Goal: Task Accomplishment & Management: Use online tool/utility

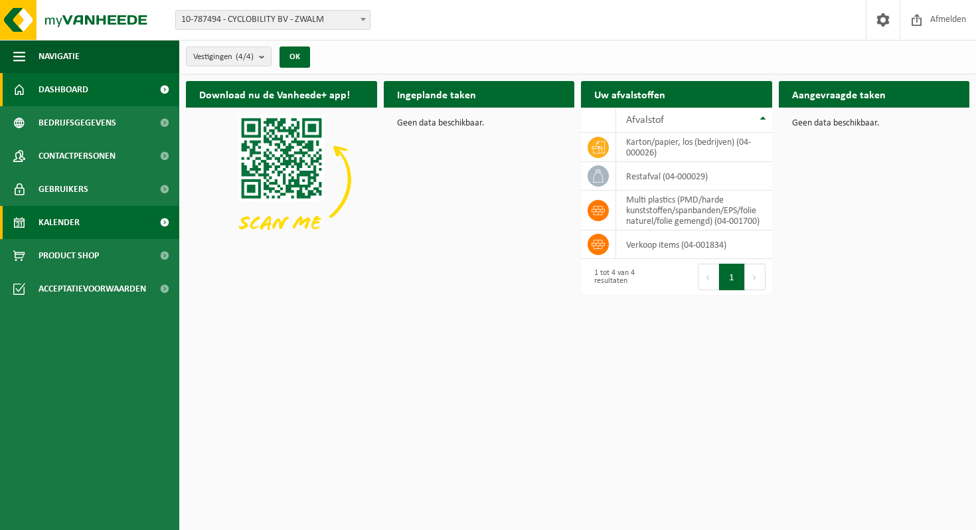
click at [90, 218] on link "Kalender" at bounding box center [89, 222] width 179 height 33
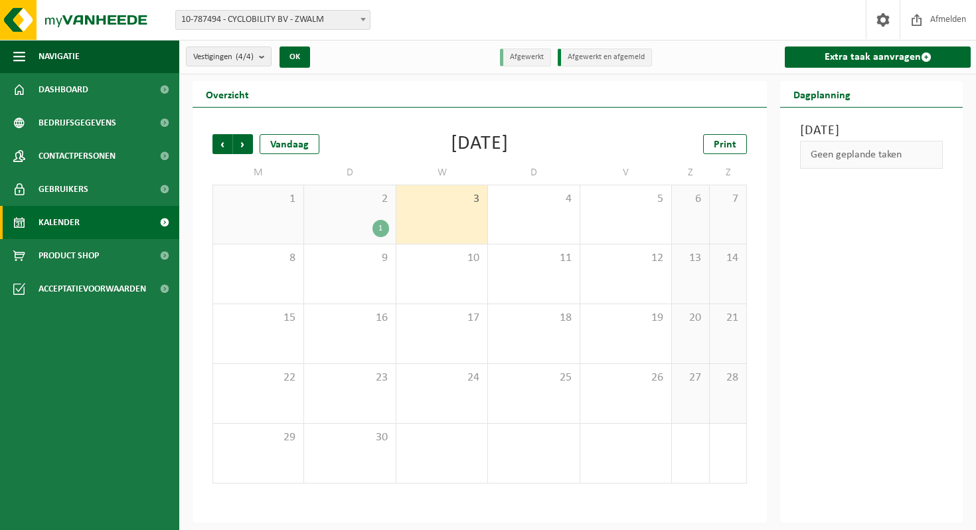
click at [457, 205] on span "3" at bounding box center [442, 199] width 78 height 15
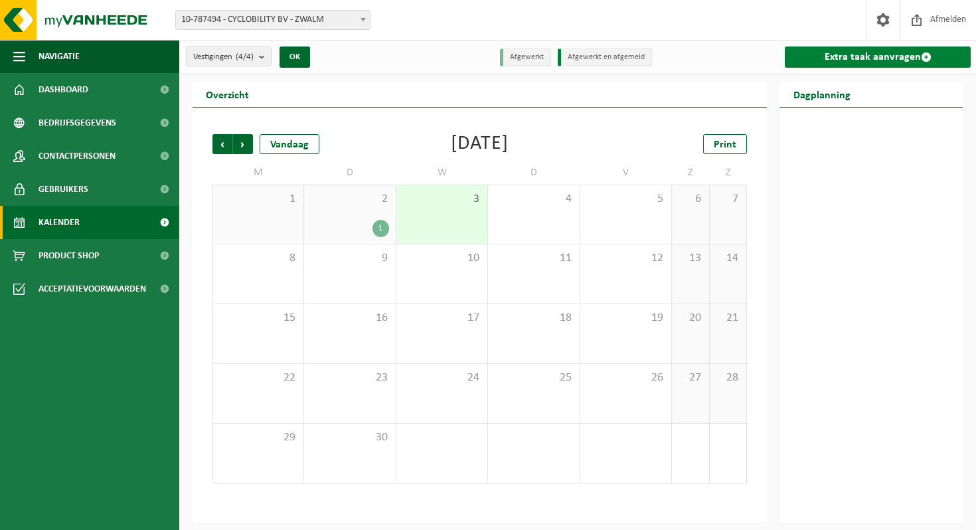
click at [830, 58] on link "Extra taak aanvragen" at bounding box center [878, 56] width 186 height 21
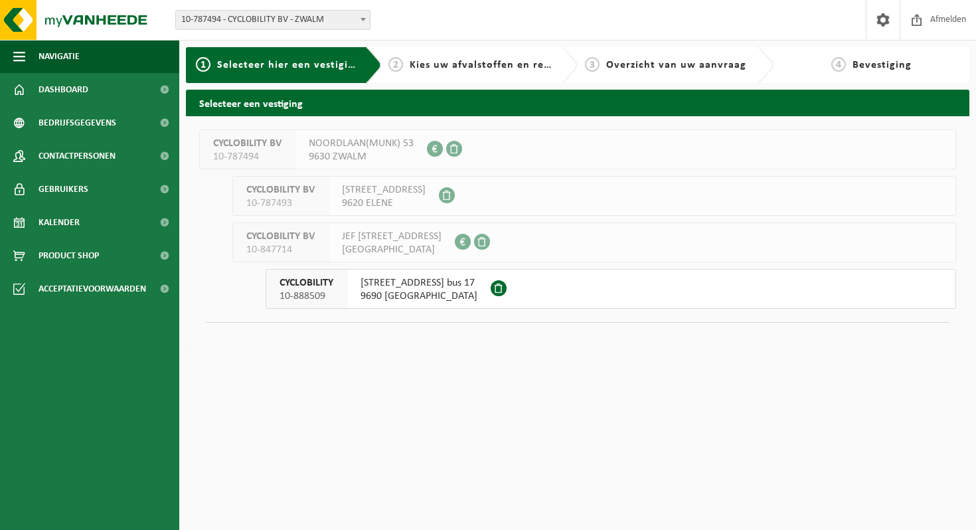
click at [404, 301] on span "9690 KLUISBERGEN" at bounding box center [419, 296] width 117 height 13
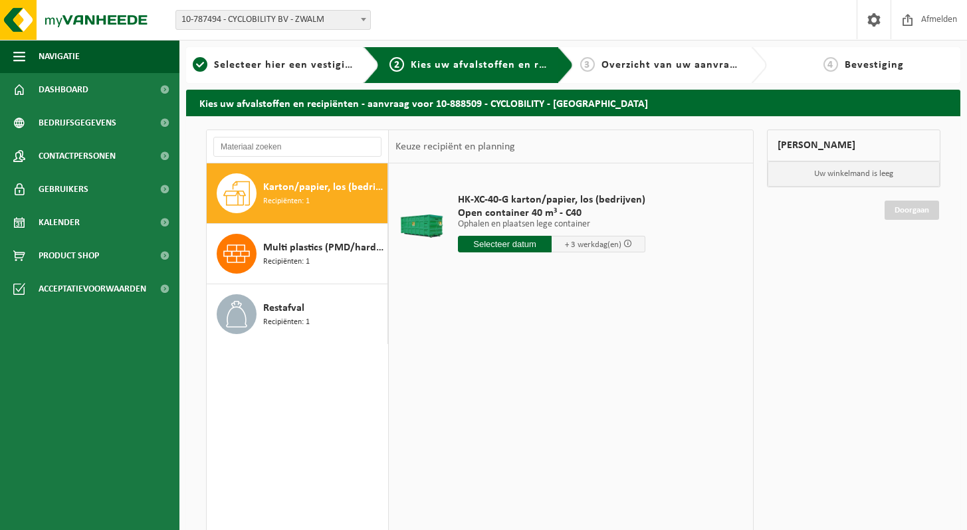
click at [294, 192] on span "Karton/papier, los (bedrijven)" at bounding box center [323, 187] width 121 height 16
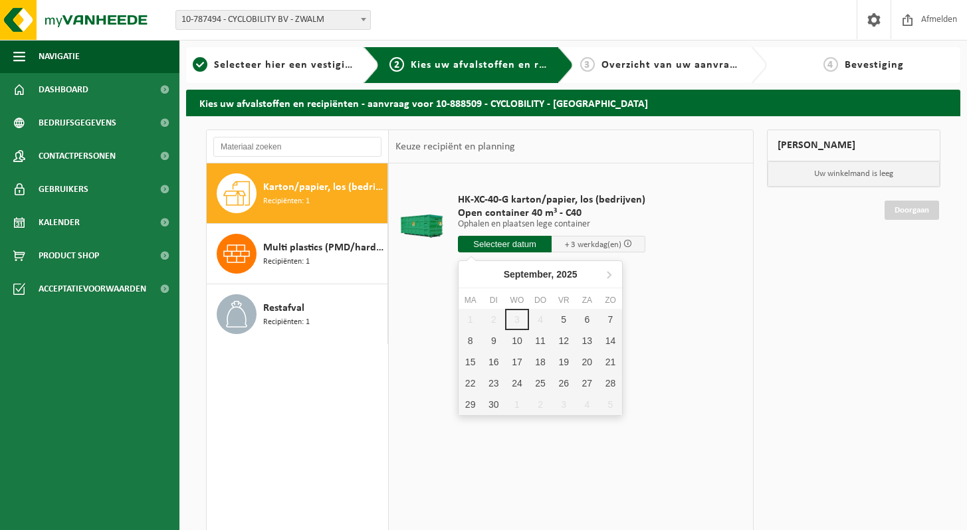
click at [513, 243] on input "text" at bounding box center [505, 244] width 94 height 17
click at [573, 320] on div "5" at bounding box center [563, 319] width 23 height 21
type input "Van 2025-09-05"
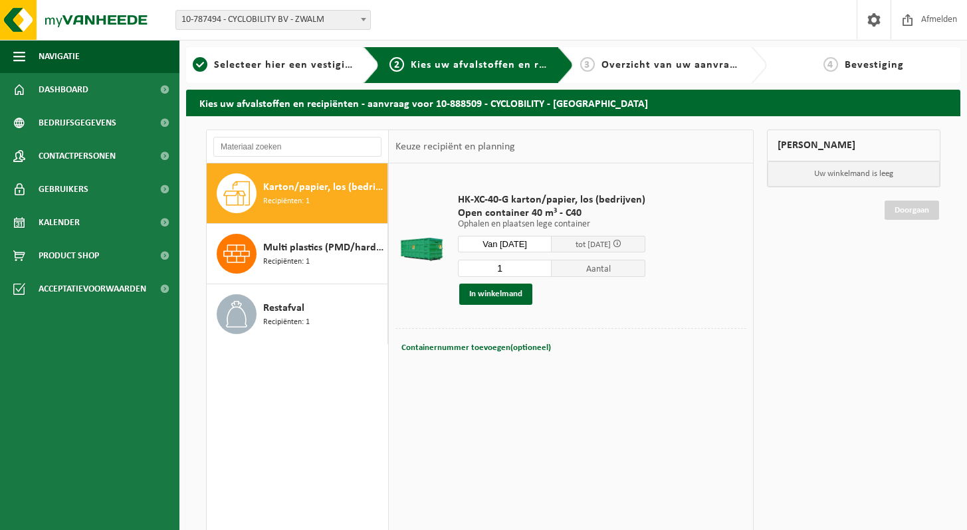
click at [527, 242] on input "Van 2025-09-05" at bounding box center [505, 244] width 94 height 17
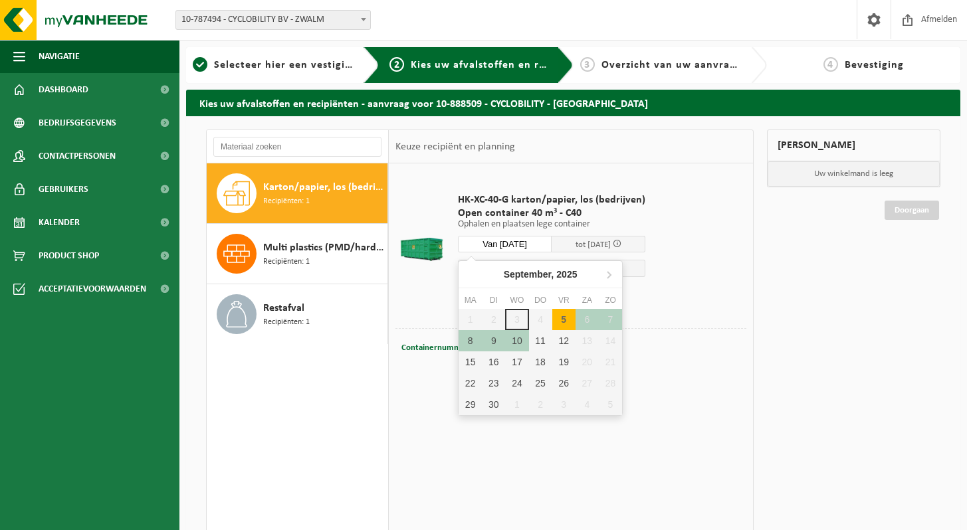
click at [567, 320] on div "5" at bounding box center [563, 319] width 23 height 21
click at [563, 322] on div "5" at bounding box center [563, 319] width 23 height 21
type input "Van 2025-09-05"
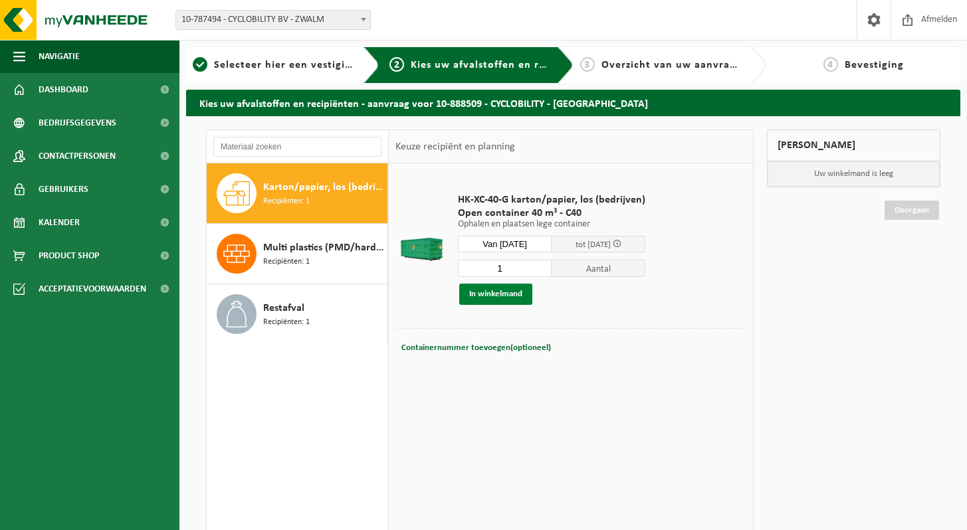
click at [497, 295] on button "In winkelmand" at bounding box center [495, 294] width 73 height 21
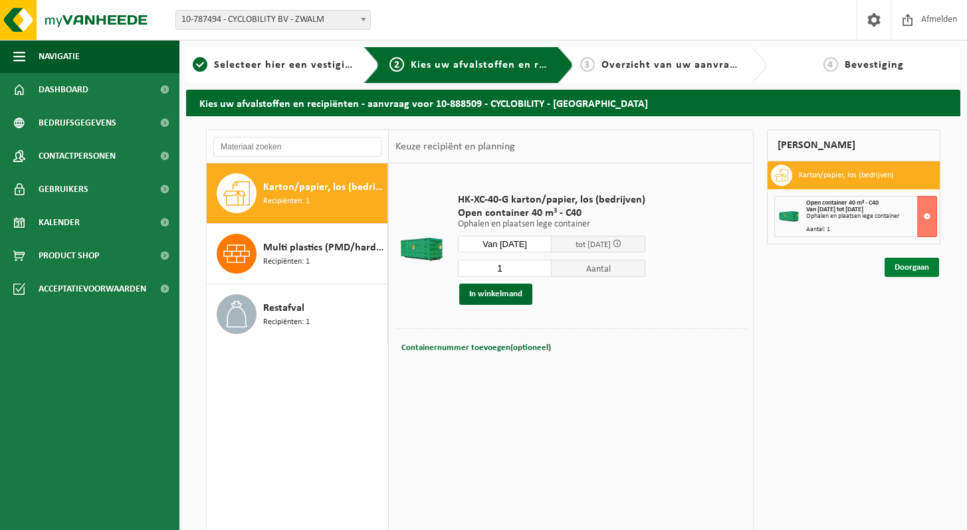
click at [914, 266] on link "Doorgaan" at bounding box center [911, 267] width 54 height 19
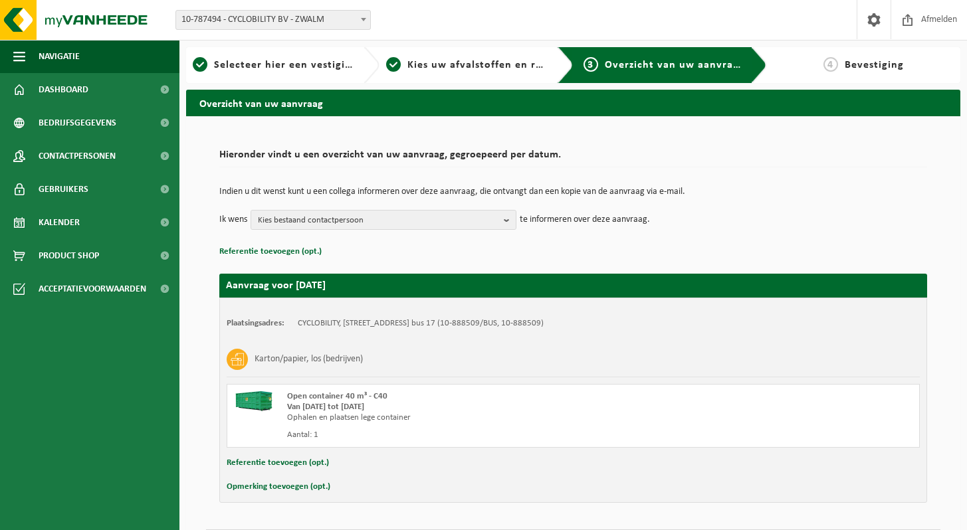
scroll to position [40, 0]
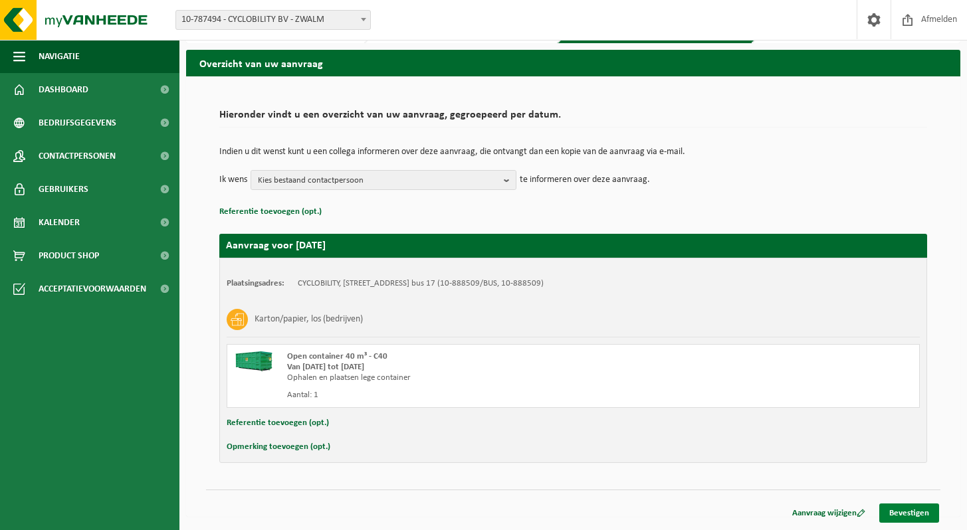
click at [921, 511] on link "Bevestigen" at bounding box center [909, 513] width 60 height 19
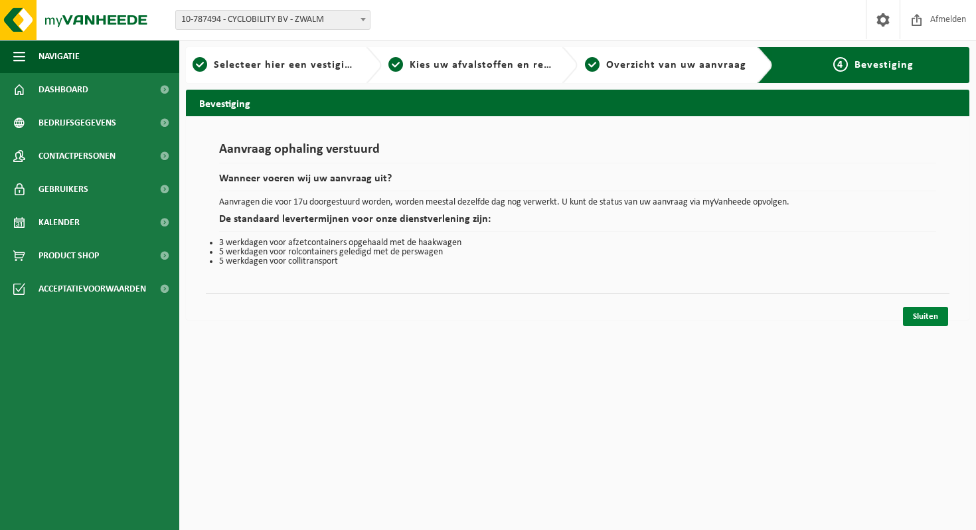
click at [926, 314] on link "Sluiten" at bounding box center [925, 316] width 45 height 19
